Goal: Task Accomplishment & Management: Complete application form

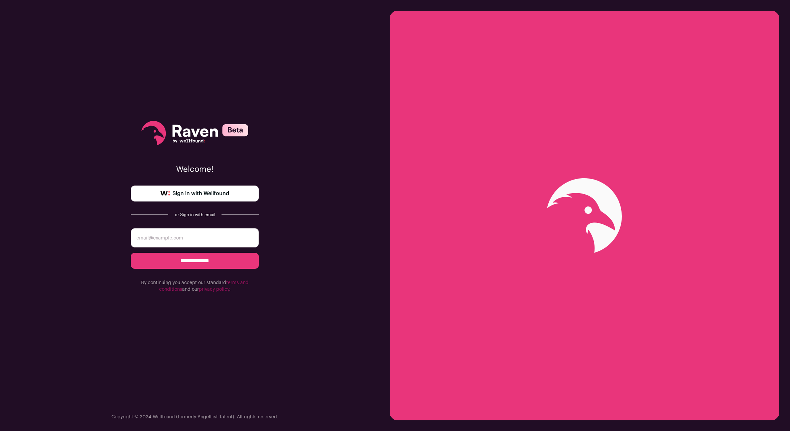
type input "Carlos Junod"
click at [206, 269] on input "**********" at bounding box center [195, 261] width 128 height 16
click at [186, 194] on span "Sign in with Wellfound" at bounding box center [200, 194] width 57 height 8
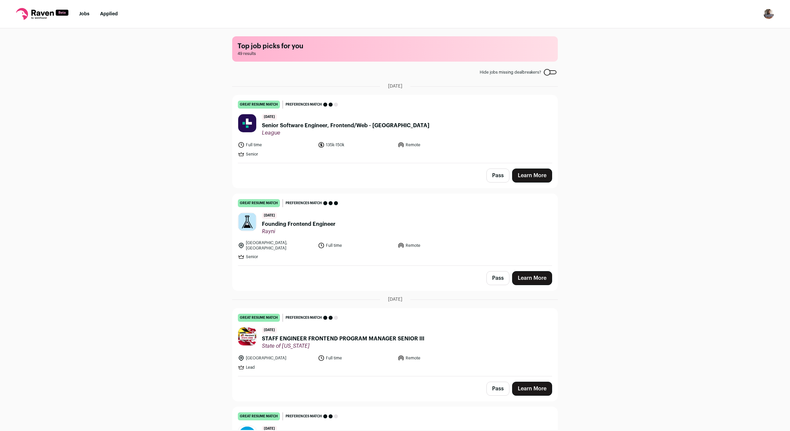
click at [273, 228] on span "Founding Frontend Engineer" at bounding box center [299, 224] width 74 height 8
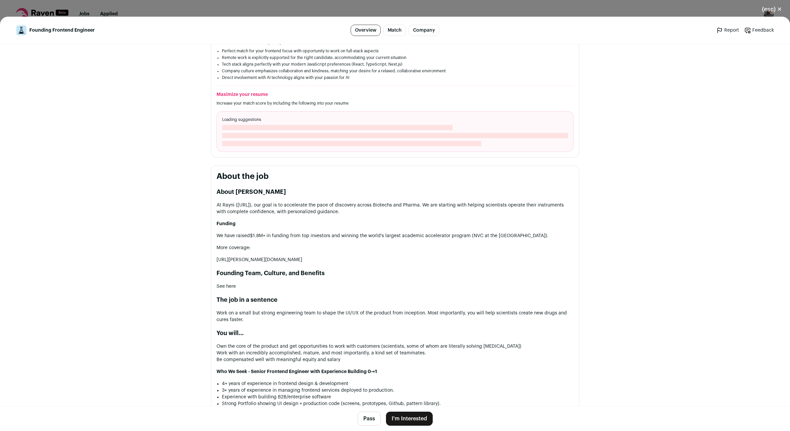
scroll to position [230, 0]
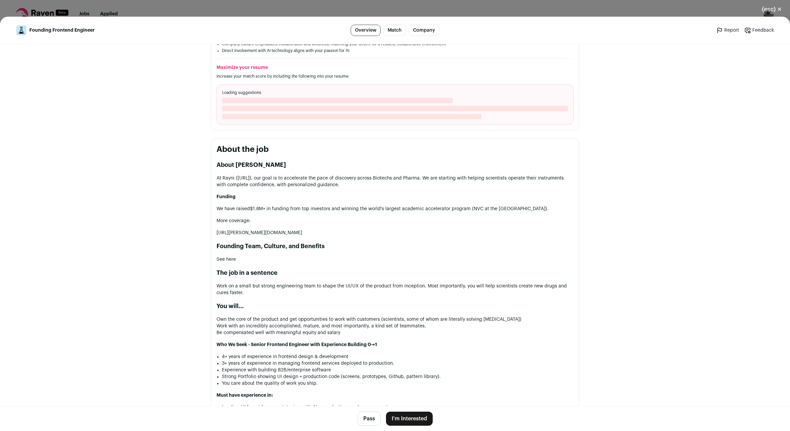
click at [249, 181] on link "[URL]" at bounding box center [243, 178] width 12 height 5
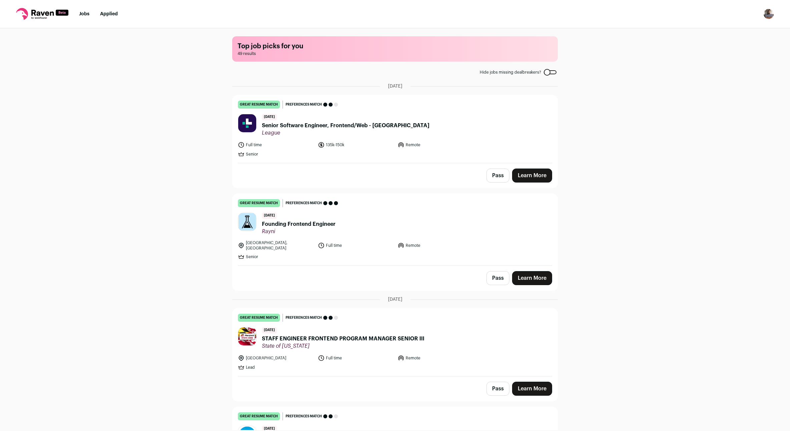
drag, startPoint x: 167, startPoint y: 179, endPoint x: 253, endPoint y: 258, distance: 116.8
click at [168, 179] on div "Top job picks for you 49 results Hide jobs missing dealbreakers? [DATE] great r…" at bounding box center [395, 229] width 790 height 402
drag, startPoint x: 568, startPoint y: 328, endPoint x: 550, endPoint y: 316, distance: 21.6
click at [552, 285] on link "Learn More" at bounding box center [532, 278] width 40 height 14
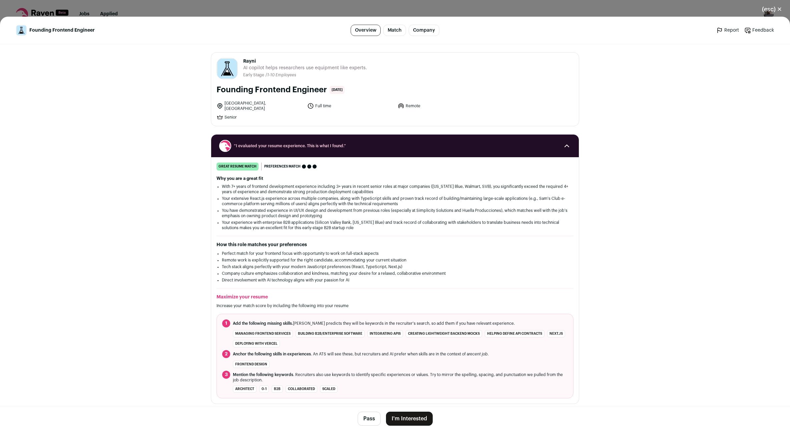
drag, startPoint x: 430, startPoint y: 208, endPoint x: 421, endPoint y: 220, distance: 14.7
click at [430, 208] on div "Why you are a great fit With 7+ years of frontend development experience includ…" at bounding box center [394, 203] width 357 height 55
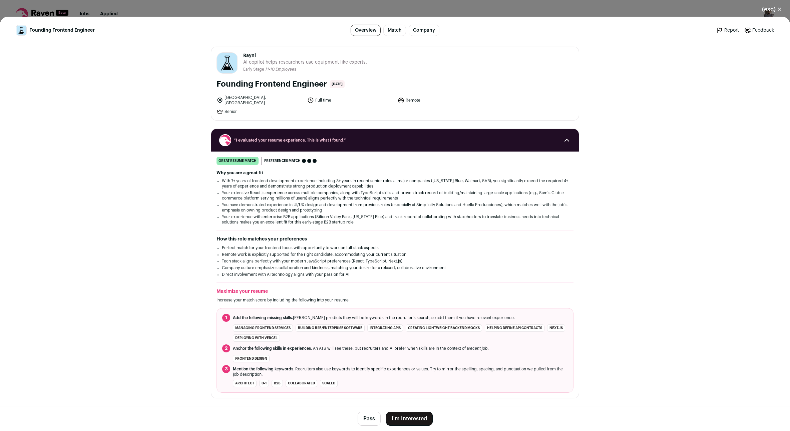
click at [453, 143] on span "“I evaluated your resume experience. This is what I found.”" at bounding box center [395, 140] width 322 height 5
click at [564, 141] on icon "Close modal via background" at bounding box center [566, 140] width 4 height 2
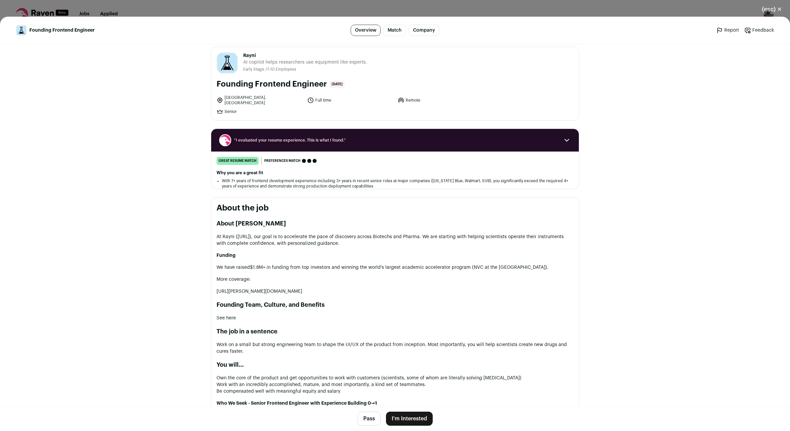
click at [562, 144] on icon "Close modal via background" at bounding box center [566, 140] width 8 height 8
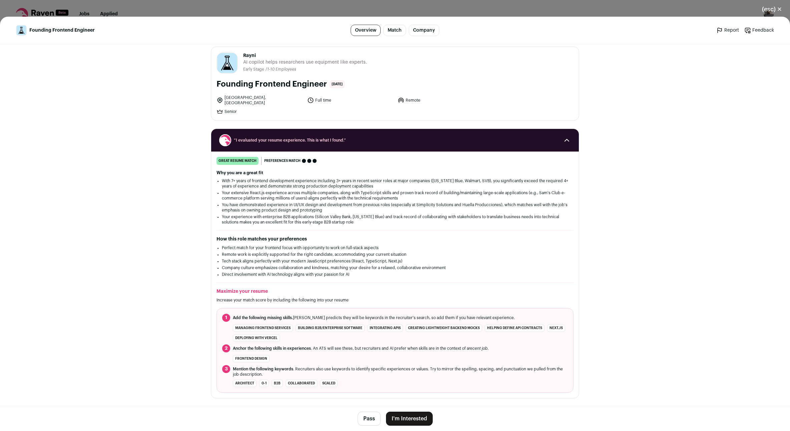
click at [564, 141] on icon "Close modal via background" at bounding box center [566, 140] width 4 height 2
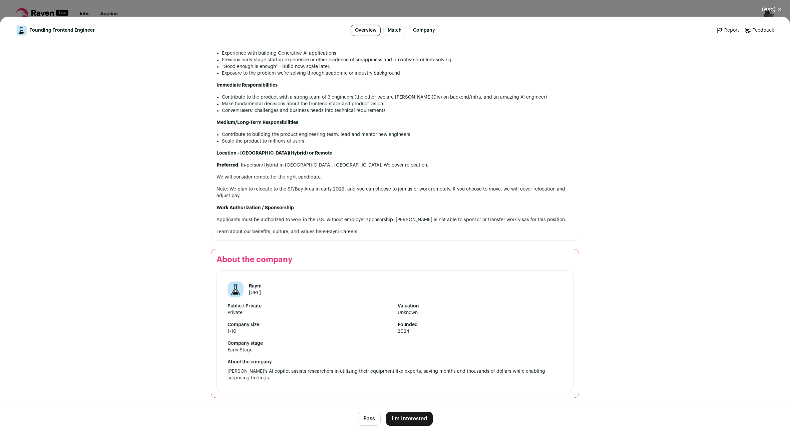
scroll to position [637, 0]
drag, startPoint x: 677, startPoint y: 122, endPoint x: 672, endPoint y: 124, distance: 4.9
click at [677, 122] on main "Founding Frontend Engineer Overview Match Company Report Feedback Report Feedba…" at bounding box center [395, 224] width 790 height 415
click at [408, 415] on button "I'm Interested" at bounding box center [409, 419] width 47 height 14
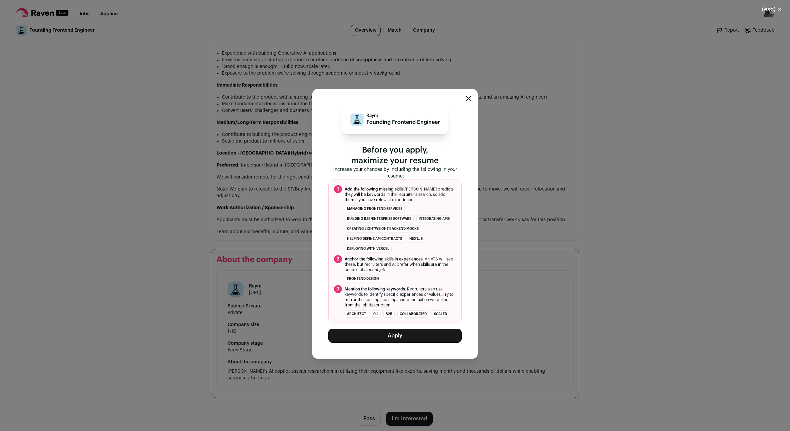
click at [559, 195] on div "[PERSON_NAME] Founding Frontend Engineer Before you apply, maximize your resume…" at bounding box center [395, 224] width 790 height 415
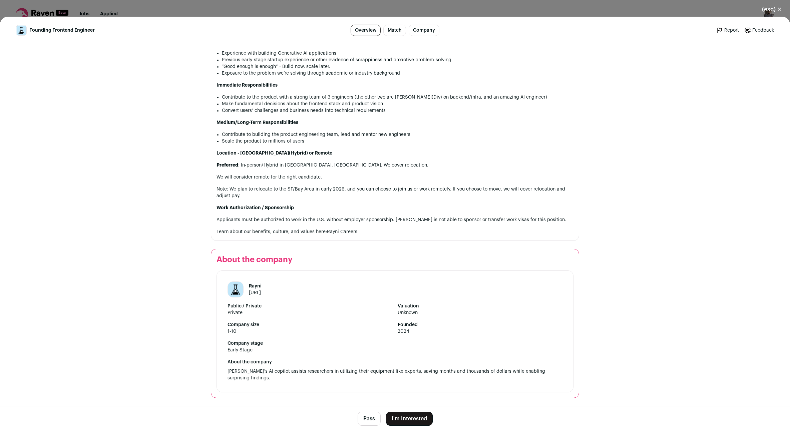
scroll to position [637, 0]
click at [424, 415] on button "I'm Interested" at bounding box center [409, 419] width 47 height 14
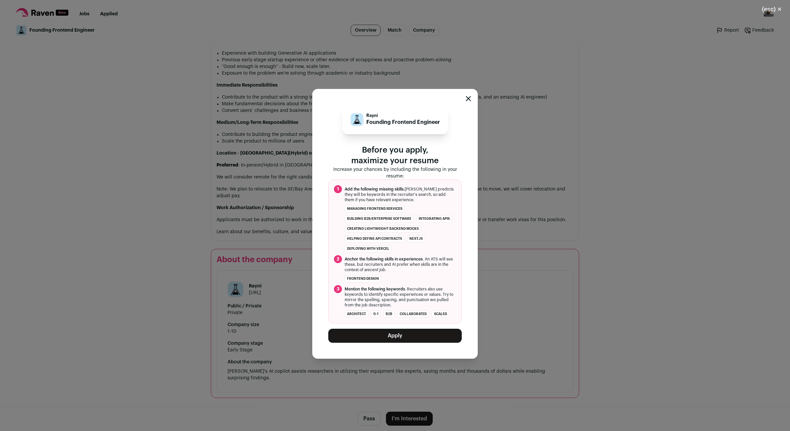
click at [394, 343] on button "Apply" at bounding box center [394, 336] width 133 height 14
